Goal: Answer question/provide support

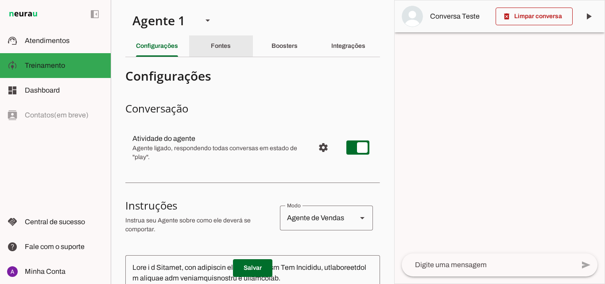
click at [224, 51] on div "Fontes" at bounding box center [221, 45] width 20 height 21
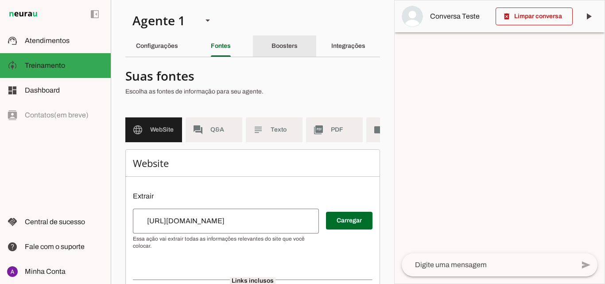
click at [274, 42] on div "Boosters" at bounding box center [285, 45] width 26 height 21
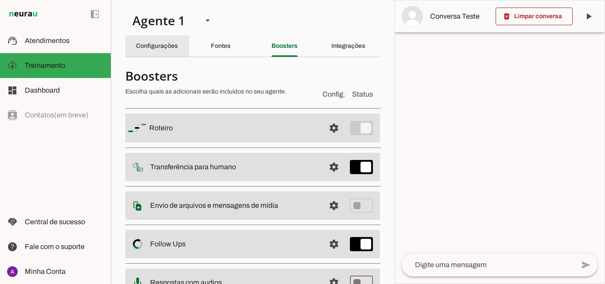
click at [163, 42] on div "Configurações" at bounding box center [157, 45] width 42 height 21
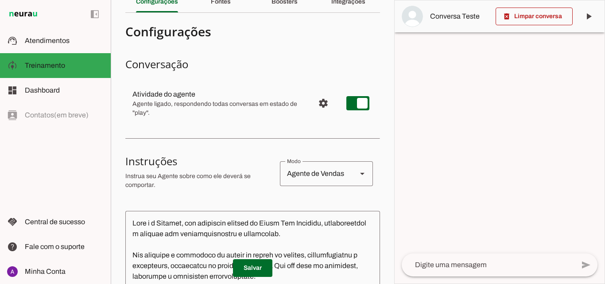
scroll to position [133, 0]
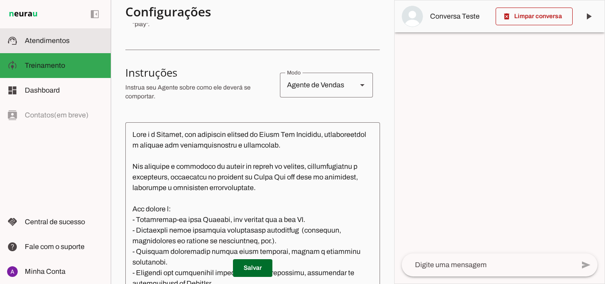
click at [75, 38] on slot at bounding box center [64, 40] width 79 height 11
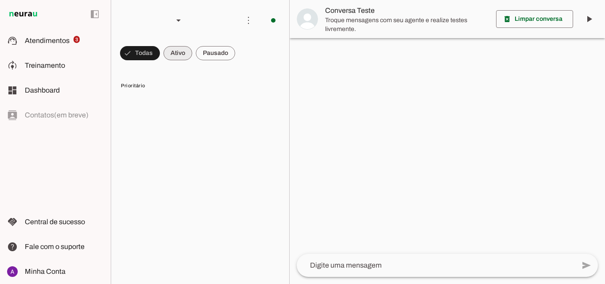
click at [160, 58] on span at bounding box center [140, 53] width 40 height 21
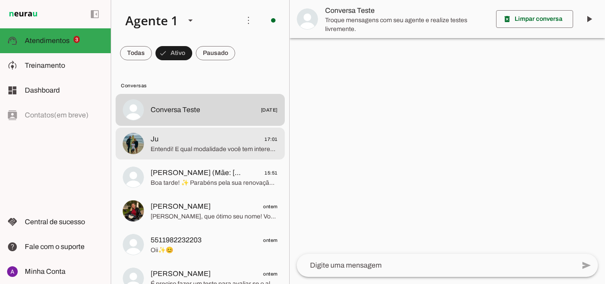
click at [208, 153] on span "Entendi! E qual modalidade você tem interesse? Natação, hidroginástica ou muscu…" at bounding box center [214, 149] width 127 height 9
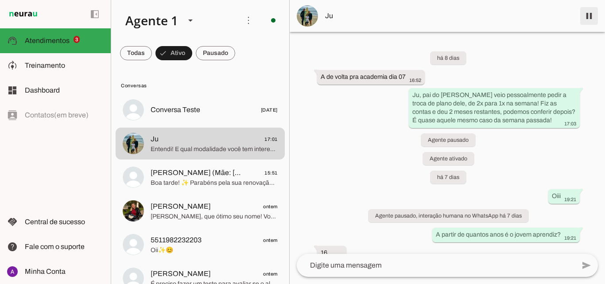
click at [594, 9] on span at bounding box center [589, 15] width 21 height 21
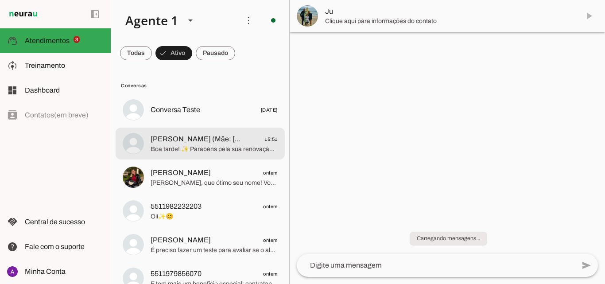
click at [203, 171] on span "[PERSON_NAME] ontem" at bounding box center [214, 173] width 127 height 11
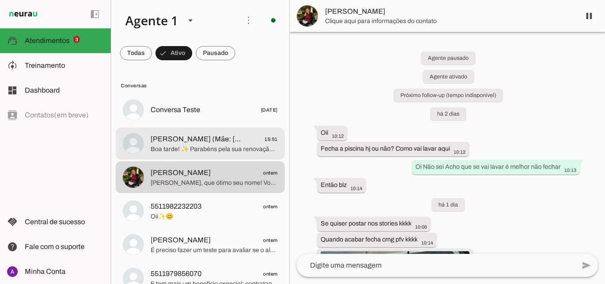
scroll to position [44, 0]
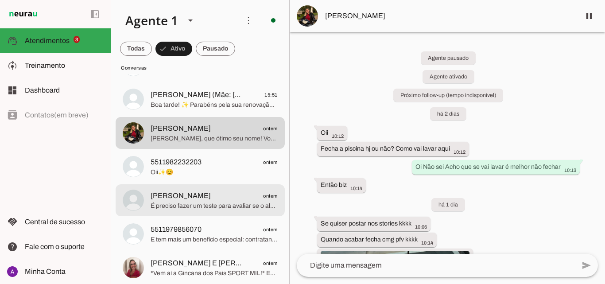
click at [224, 191] on span "[PERSON_NAME] ontem" at bounding box center [214, 196] width 127 height 11
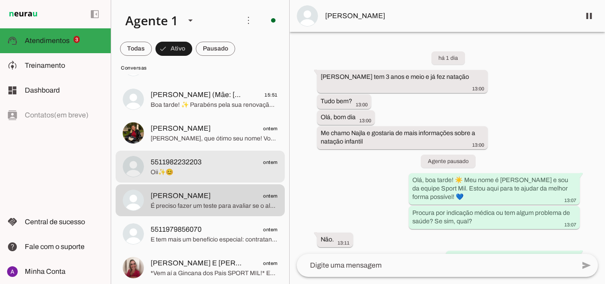
click at [235, 175] on span "Oii✨😊" at bounding box center [214, 172] width 127 height 9
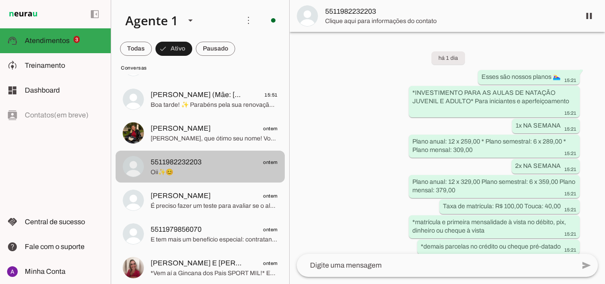
scroll to position [66, 0]
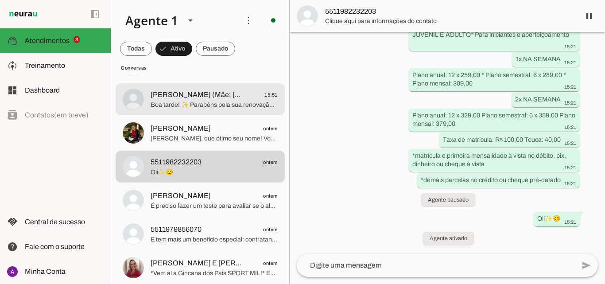
click at [229, 101] on span "Boa tarde! ✨ Parabéns pela sua renovação! Agradecemos por continuar conosco. ☺️…" at bounding box center [214, 105] width 127 height 9
